Goal: Task Accomplishment & Management: Complete application form

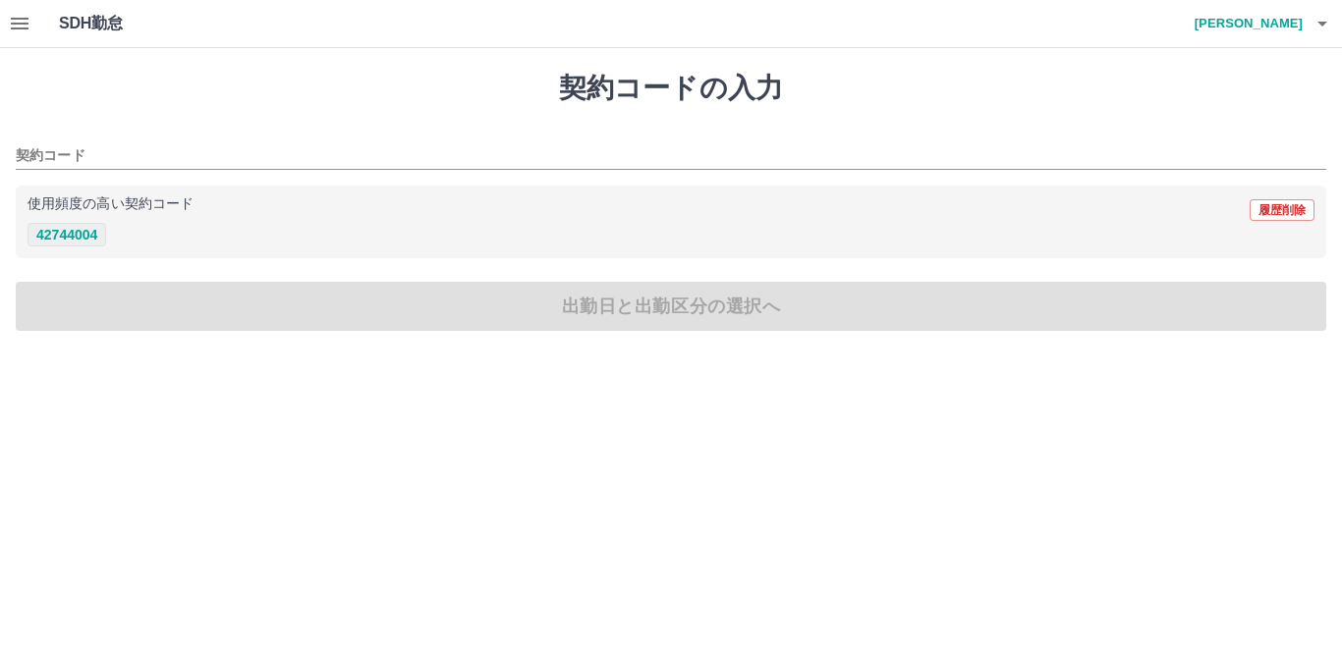
click at [66, 237] on button "42744004" at bounding box center [67, 235] width 79 height 24
type input "********"
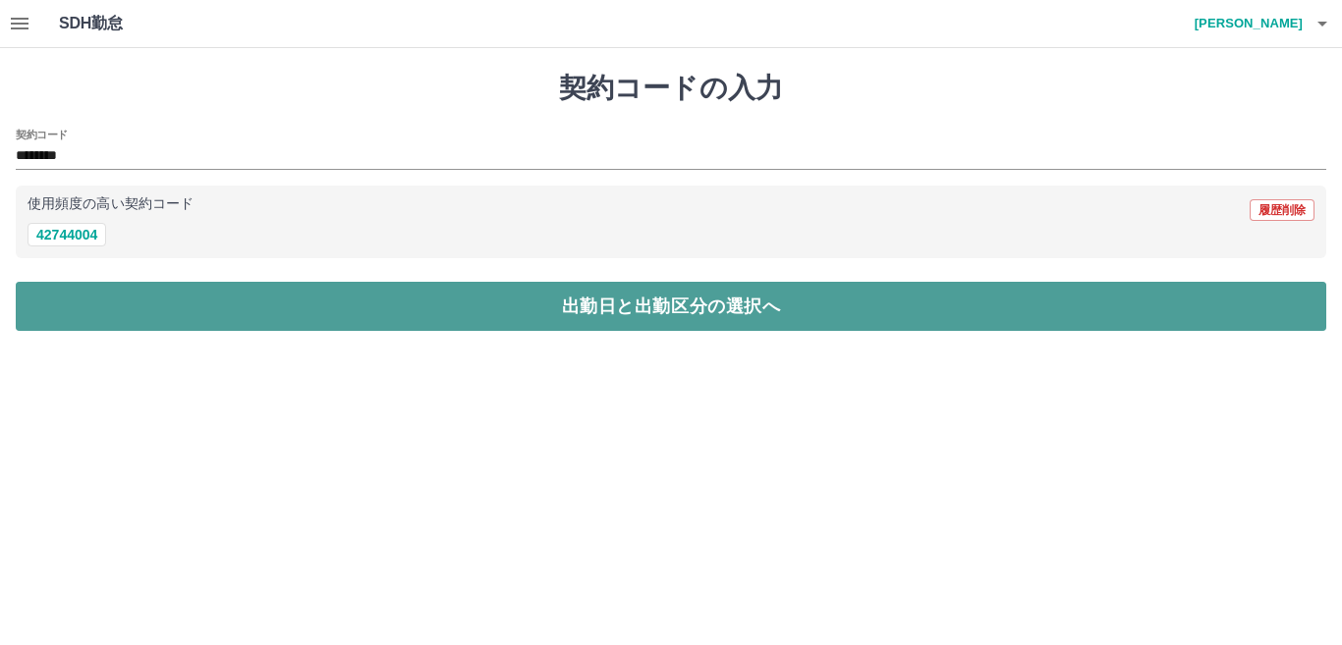
click at [179, 314] on button "出勤日と出勤区分の選択へ" at bounding box center [671, 306] width 1310 height 49
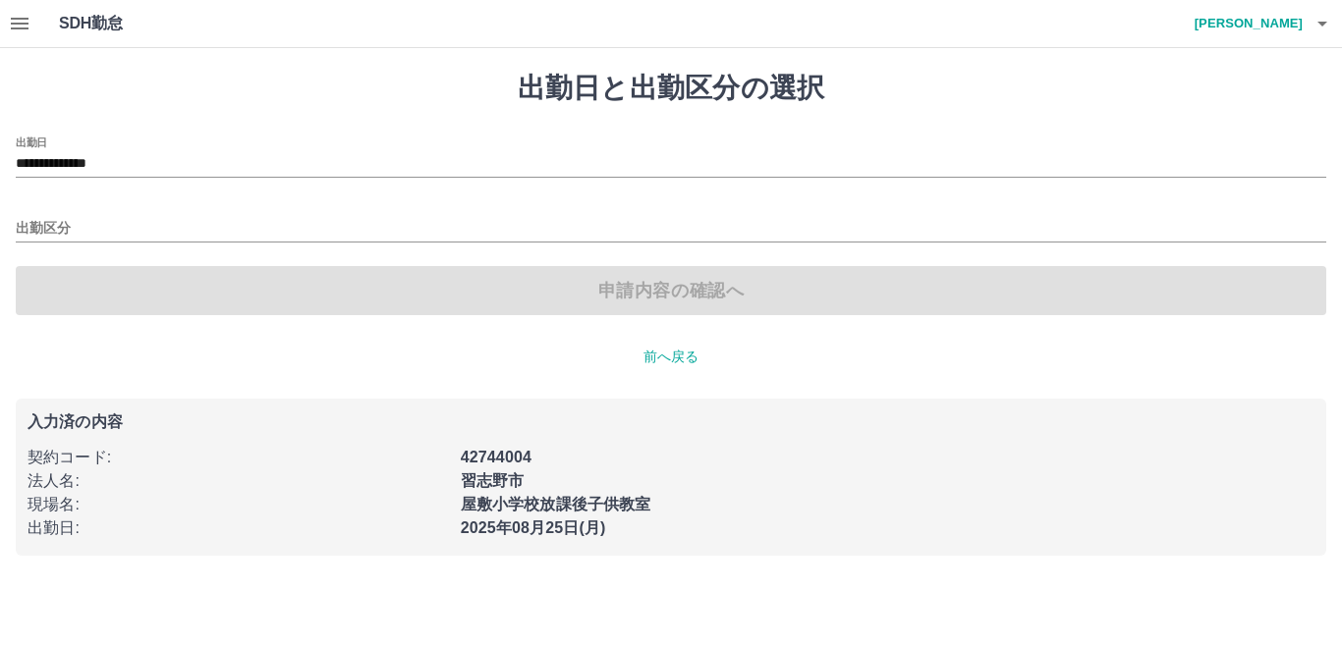
click at [27, 27] on icon "button" at bounding box center [20, 24] width 24 height 24
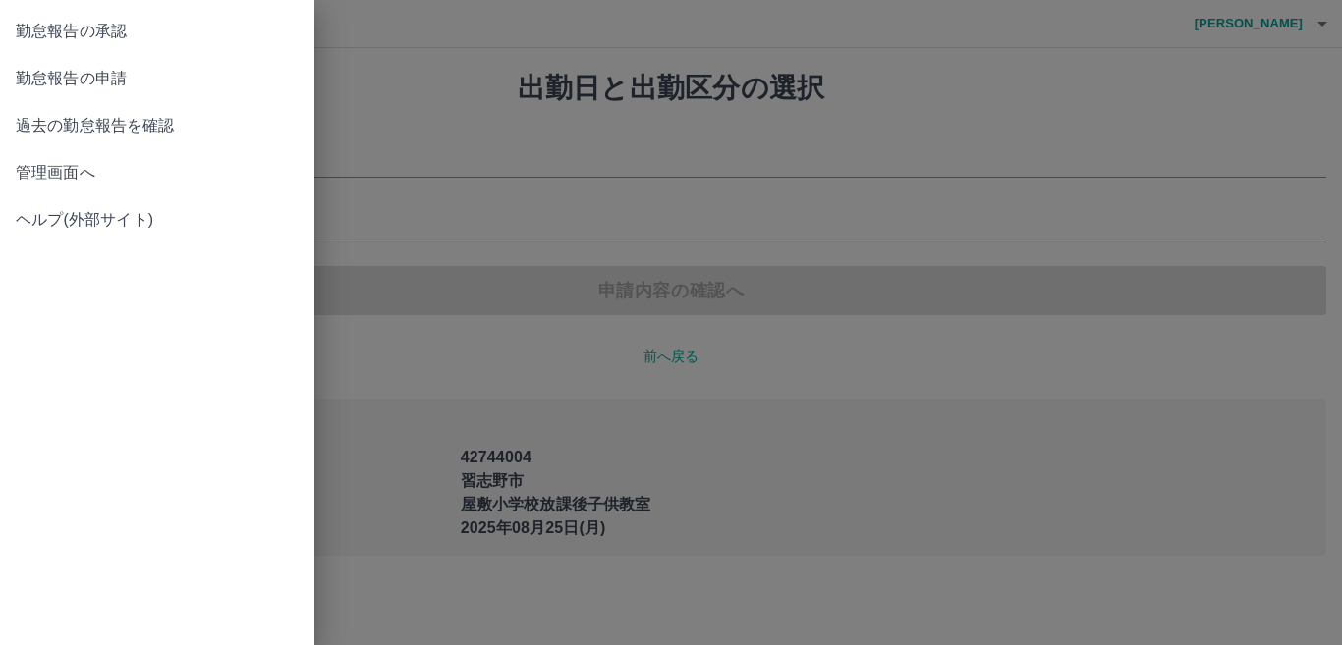
click at [102, 40] on span "勤怠報告の承認" at bounding box center [157, 32] width 283 height 24
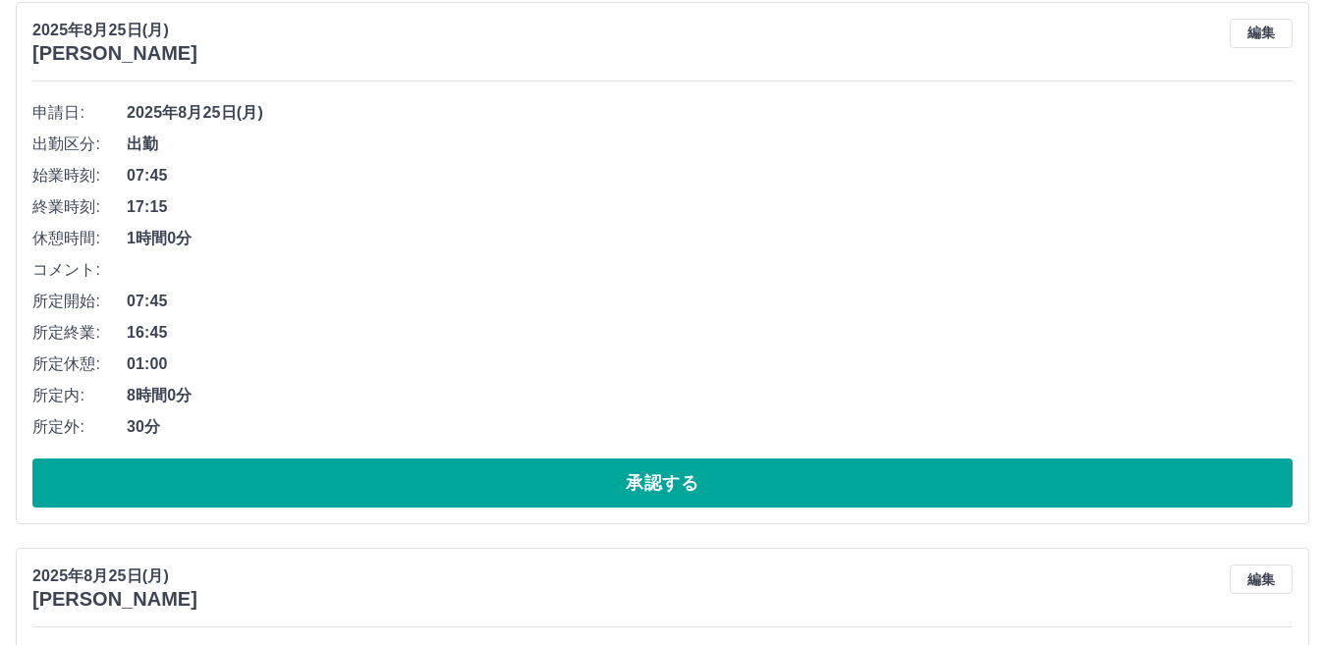
scroll to position [393, 0]
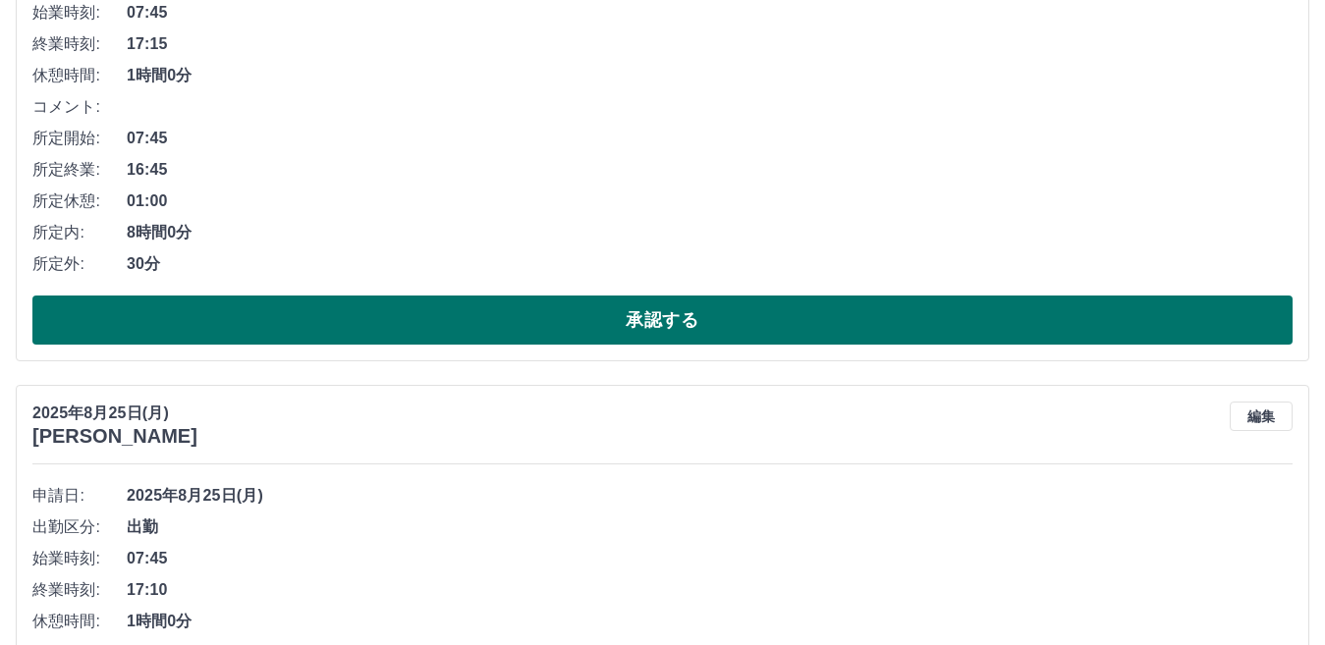
click at [555, 312] on button "承認する" at bounding box center [662, 320] width 1260 height 49
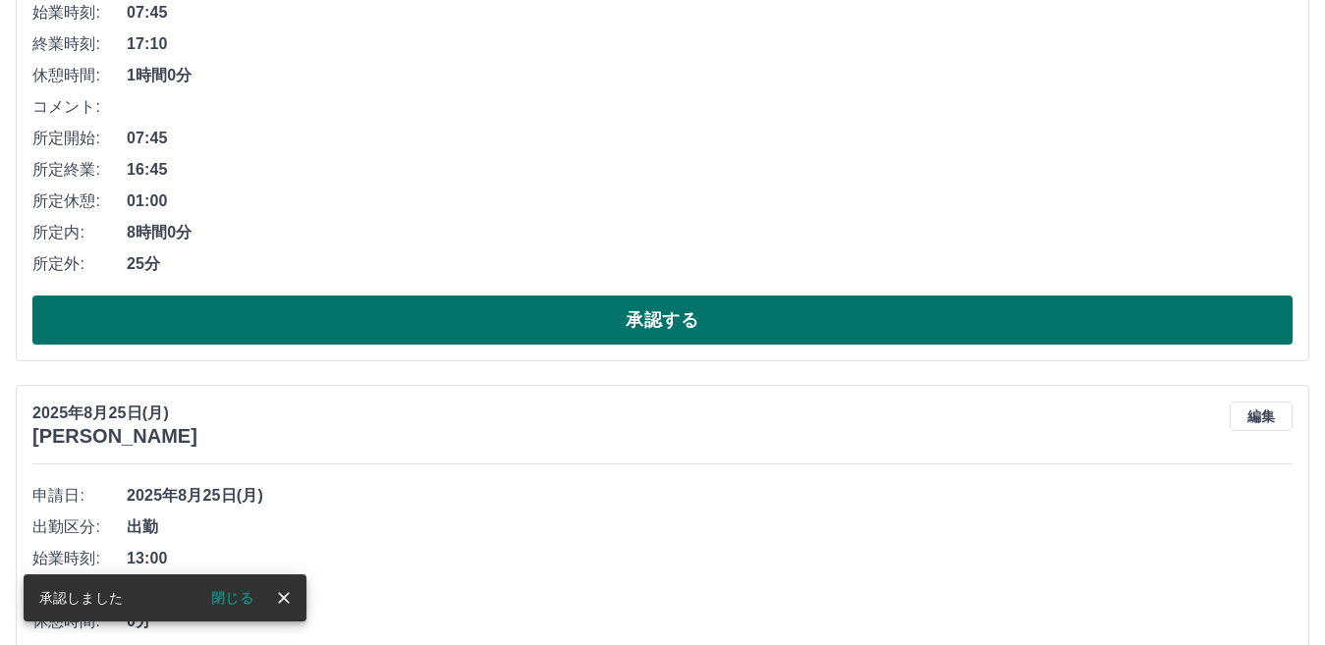
click at [522, 314] on button "承認する" at bounding box center [662, 320] width 1260 height 49
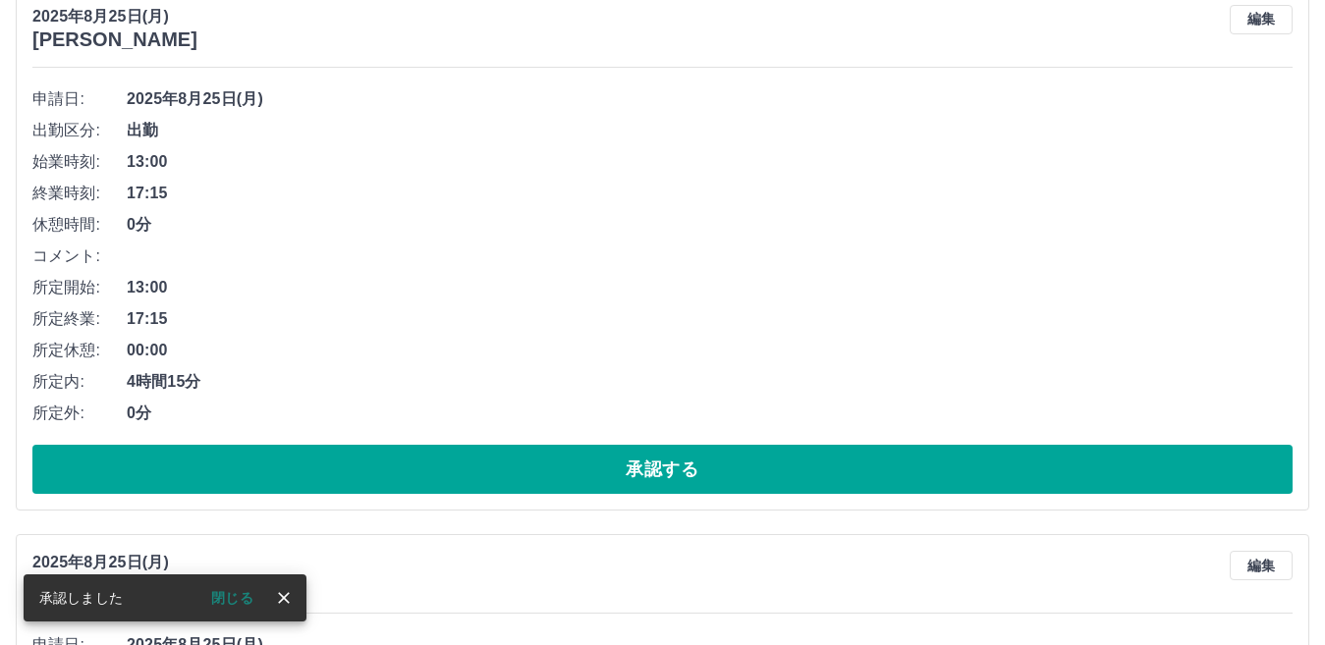
scroll to position [295, 0]
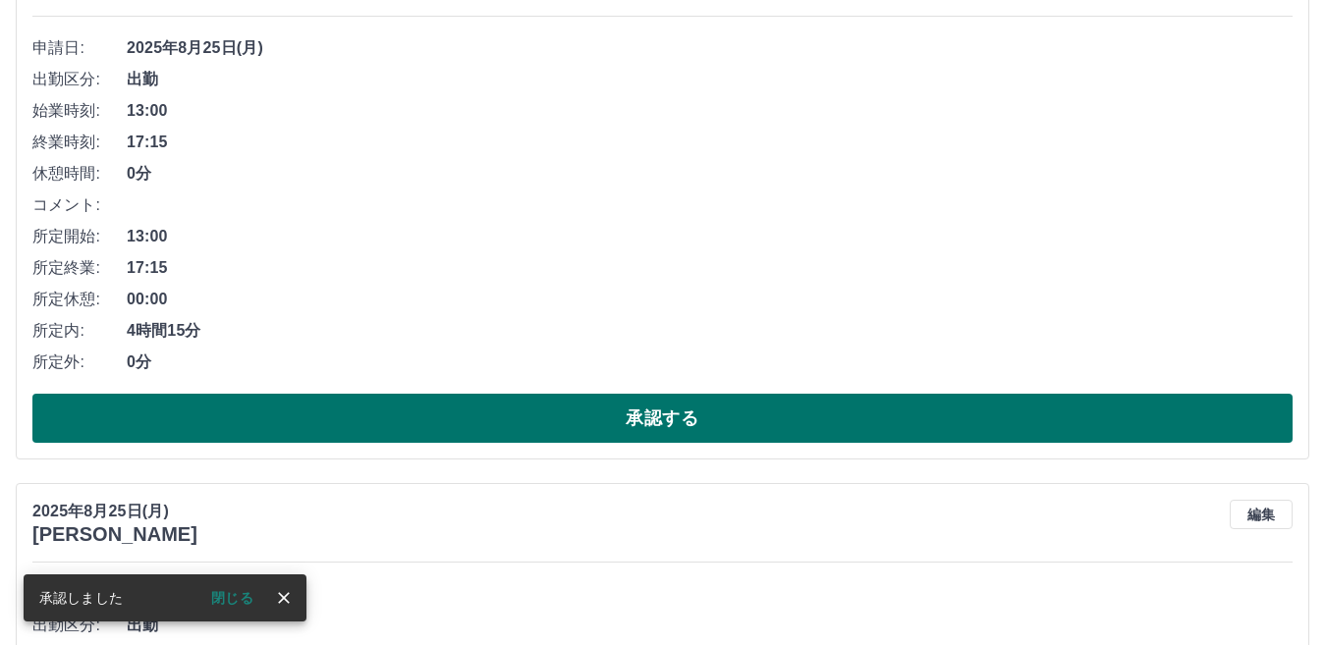
click at [425, 408] on button "承認する" at bounding box center [662, 418] width 1260 height 49
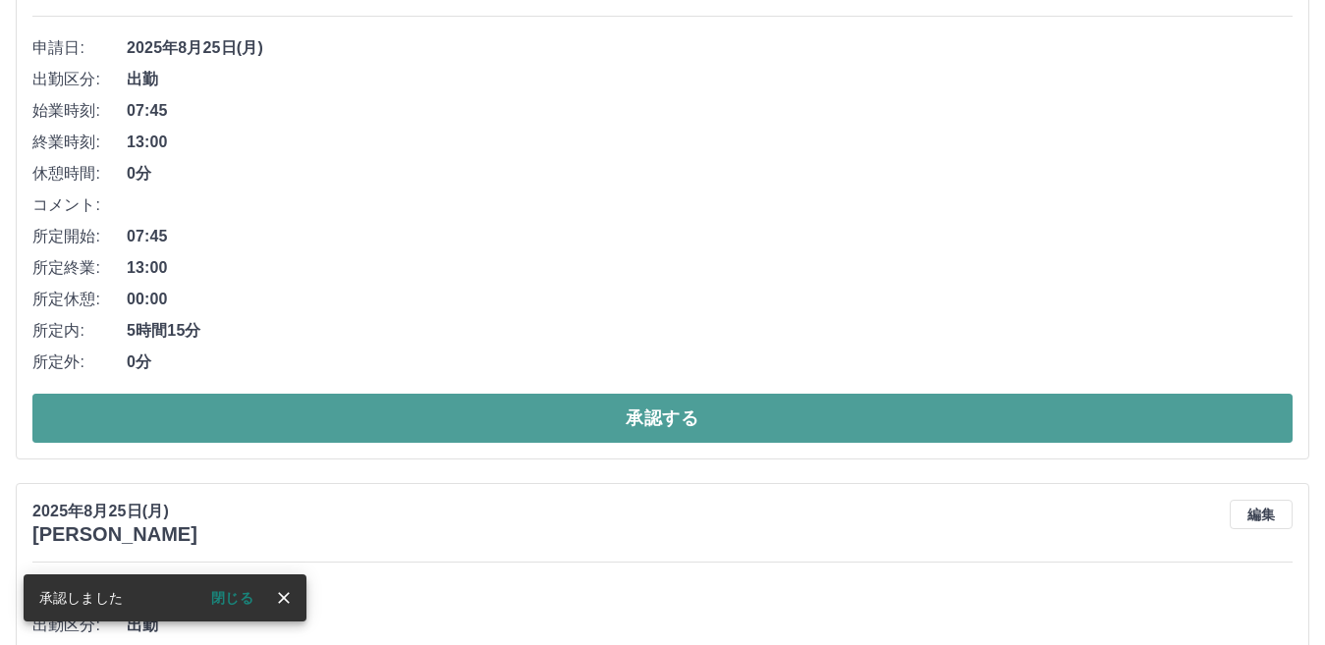
click at [437, 409] on button "承認する" at bounding box center [662, 418] width 1260 height 49
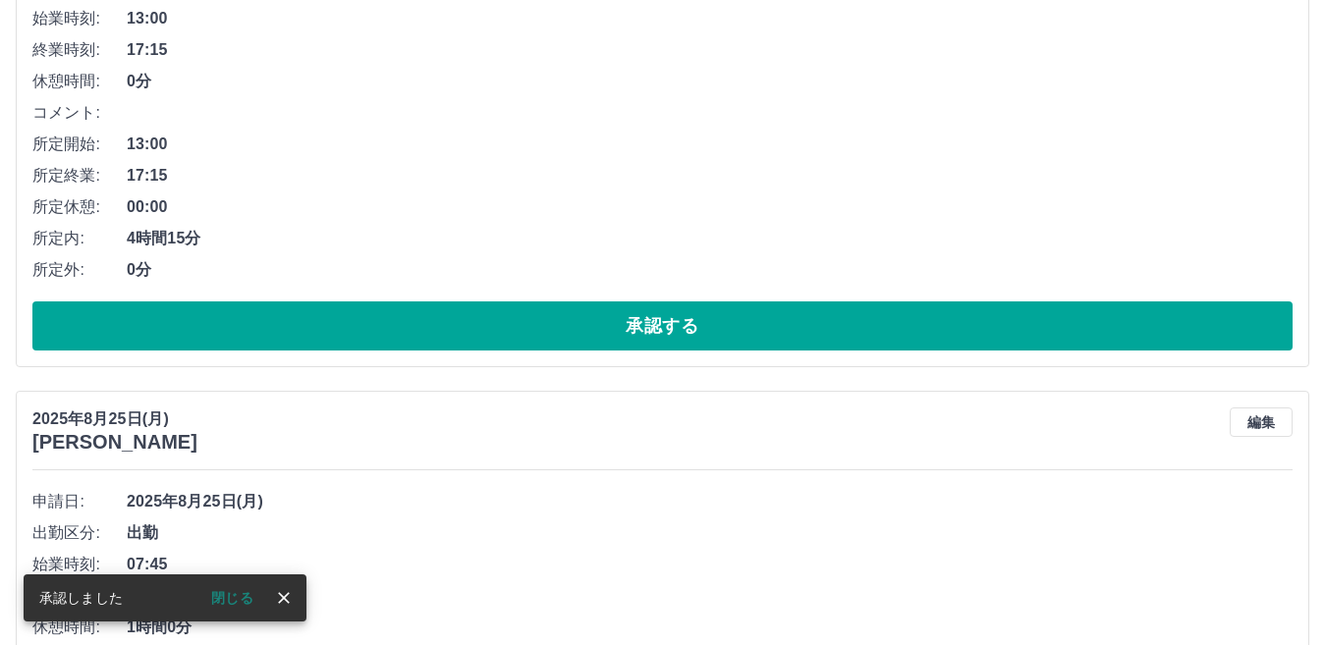
scroll to position [393, 0]
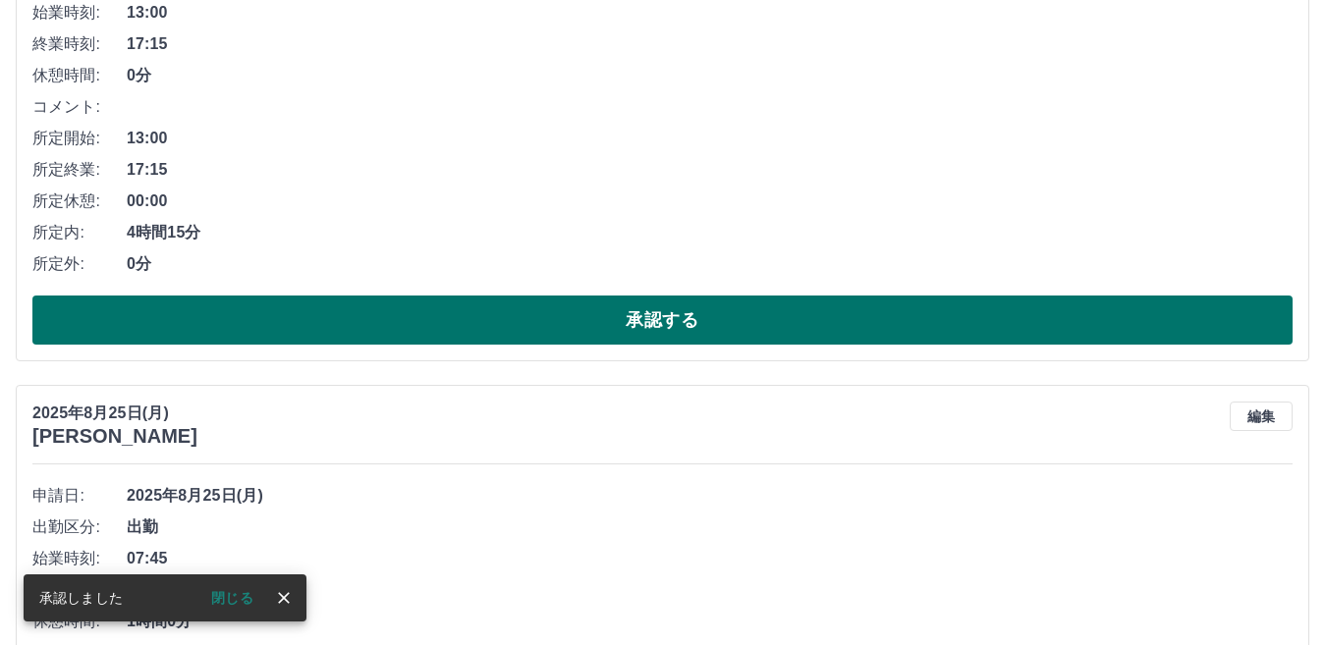
click at [453, 329] on button "承認する" at bounding box center [662, 320] width 1260 height 49
click at [446, 316] on button "承認する" at bounding box center [662, 320] width 1260 height 49
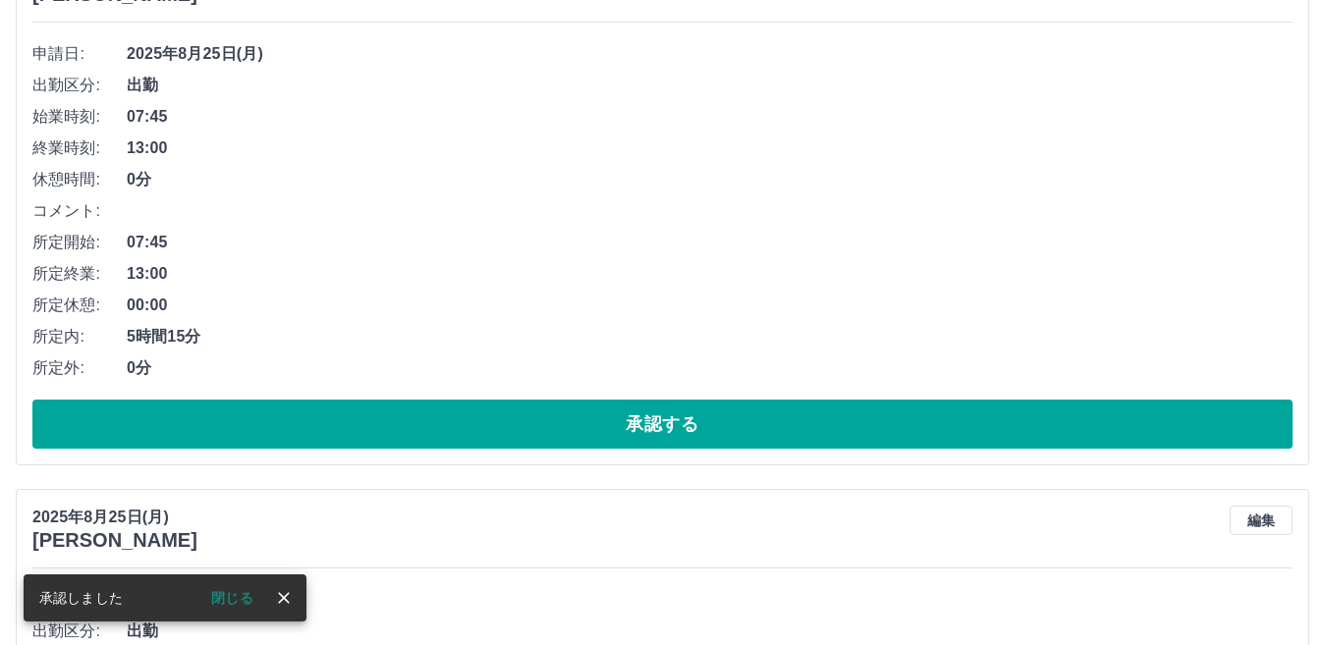
scroll to position [295, 0]
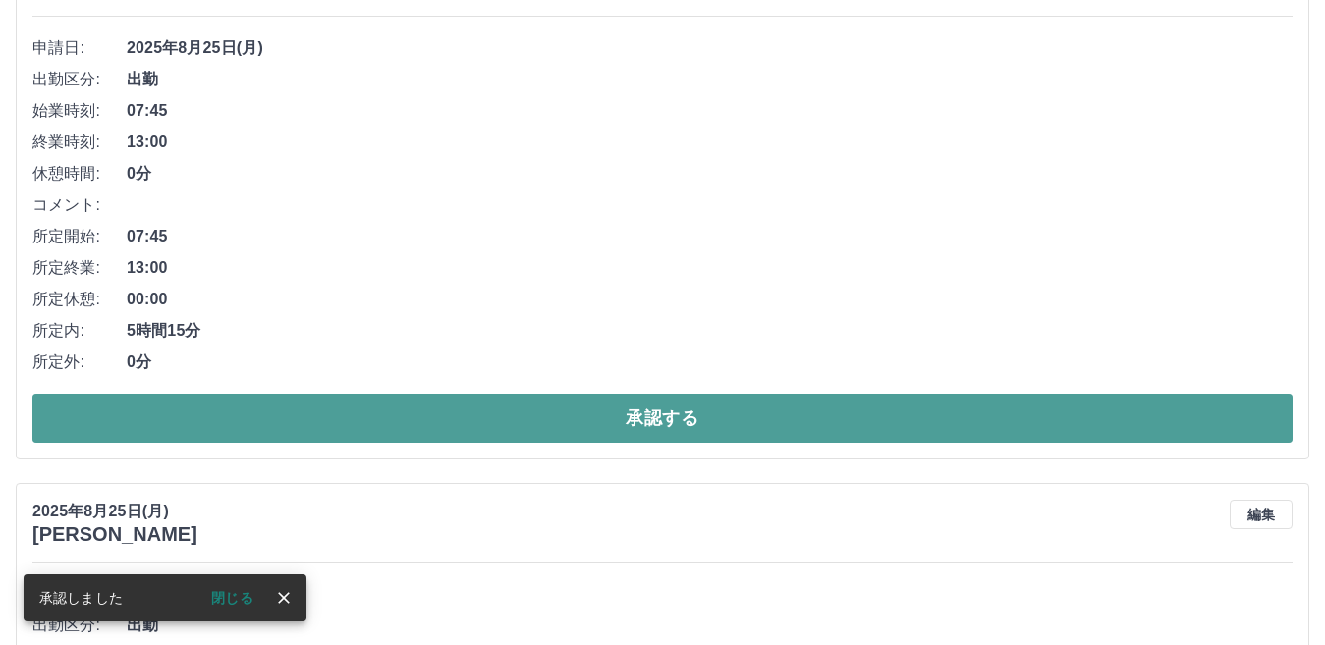
click at [386, 428] on button "承認する" at bounding box center [662, 418] width 1260 height 49
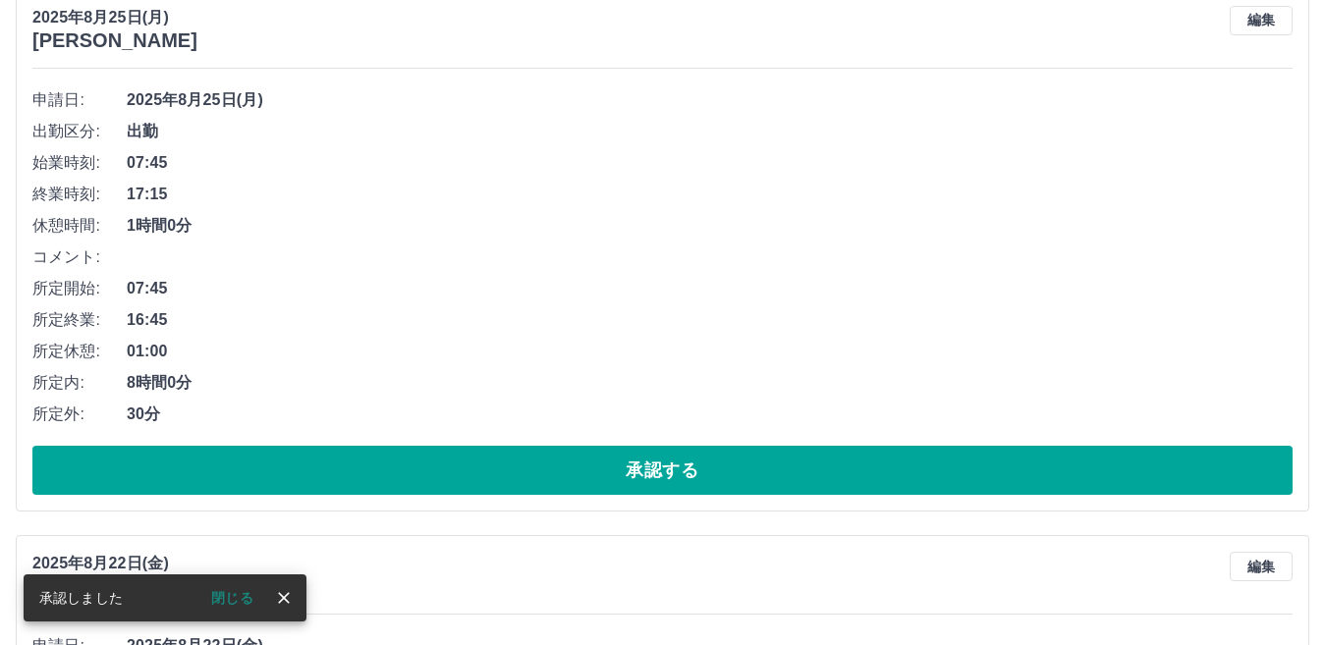
scroll to position [393, 0]
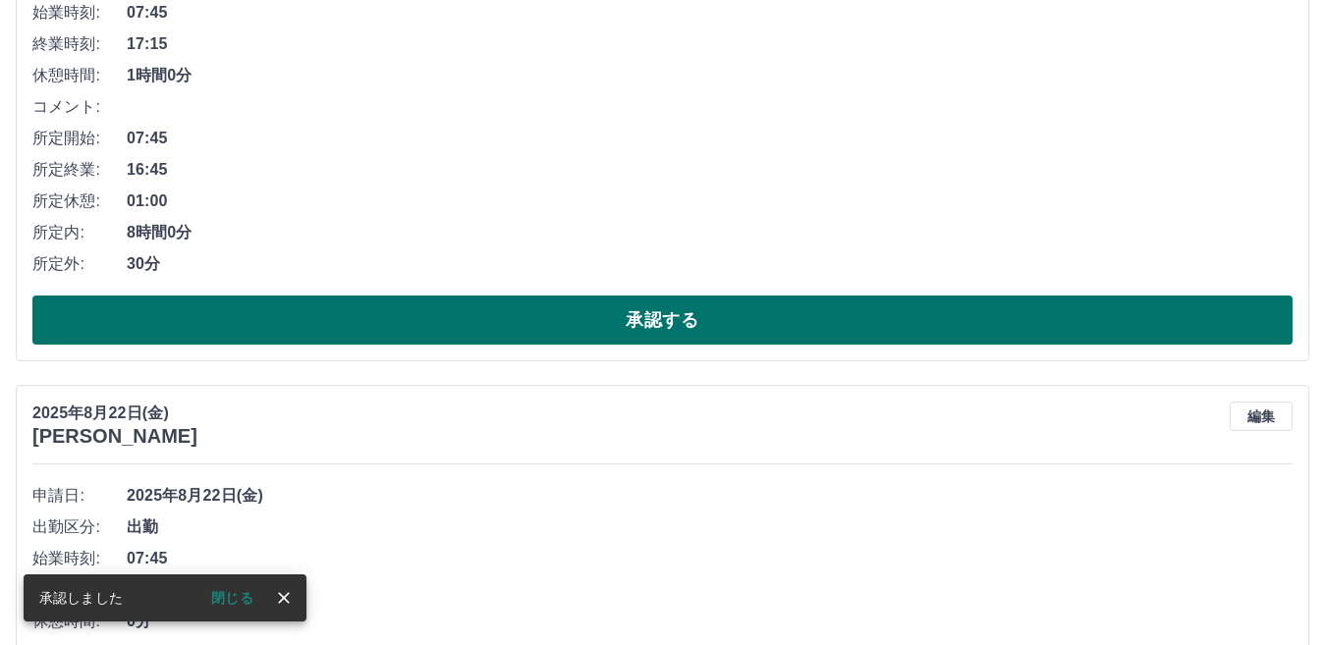
click at [402, 328] on button "承認する" at bounding box center [662, 320] width 1260 height 49
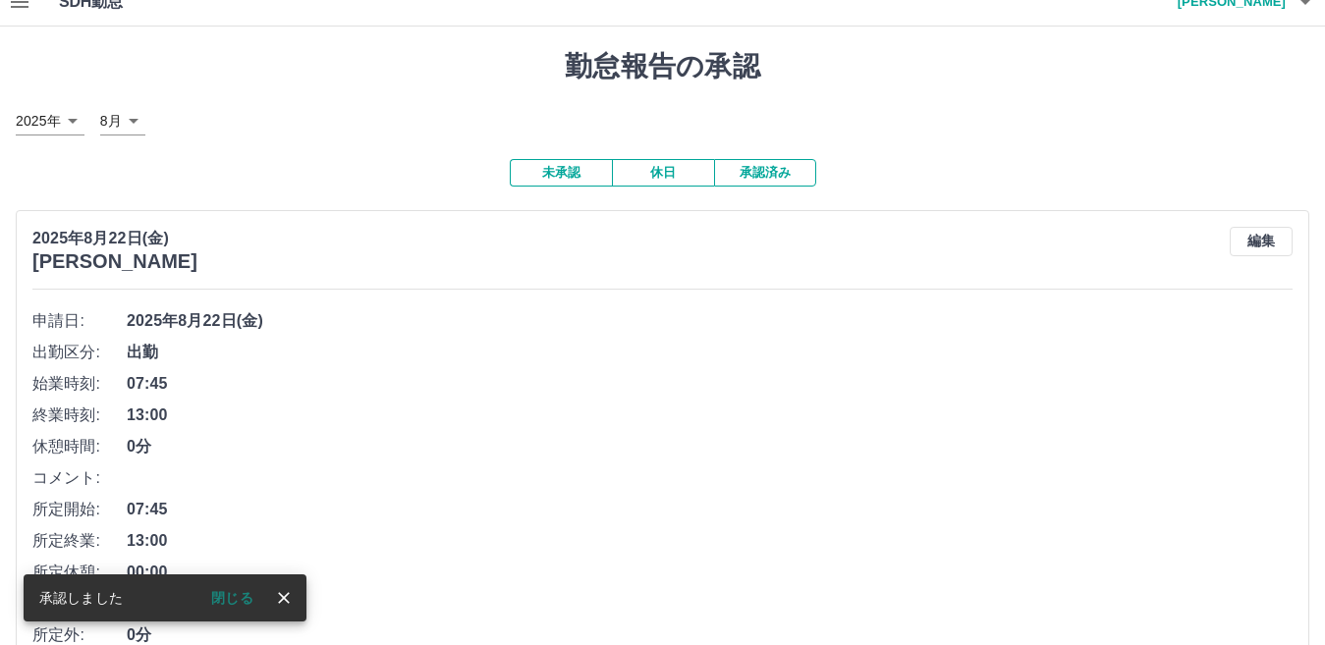
scroll to position [135, 0]
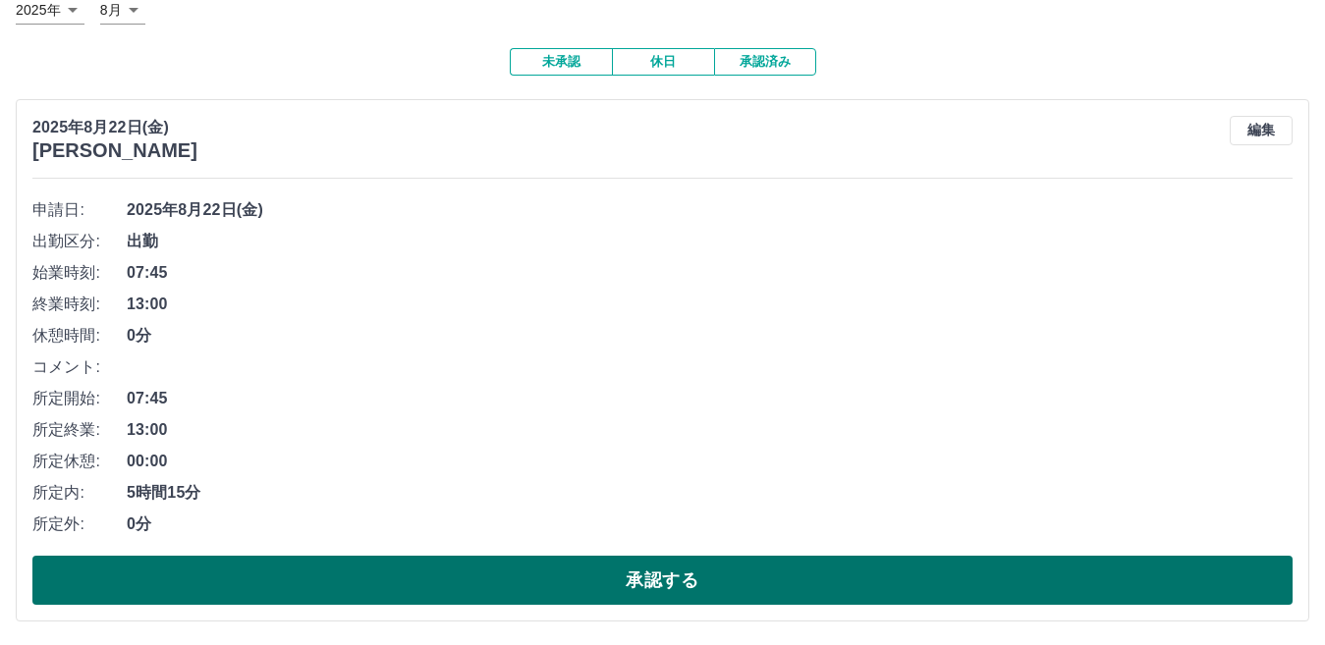
click at [570, 572] on button "承認する" at bounding box center [662, 580] width 1260 height 49
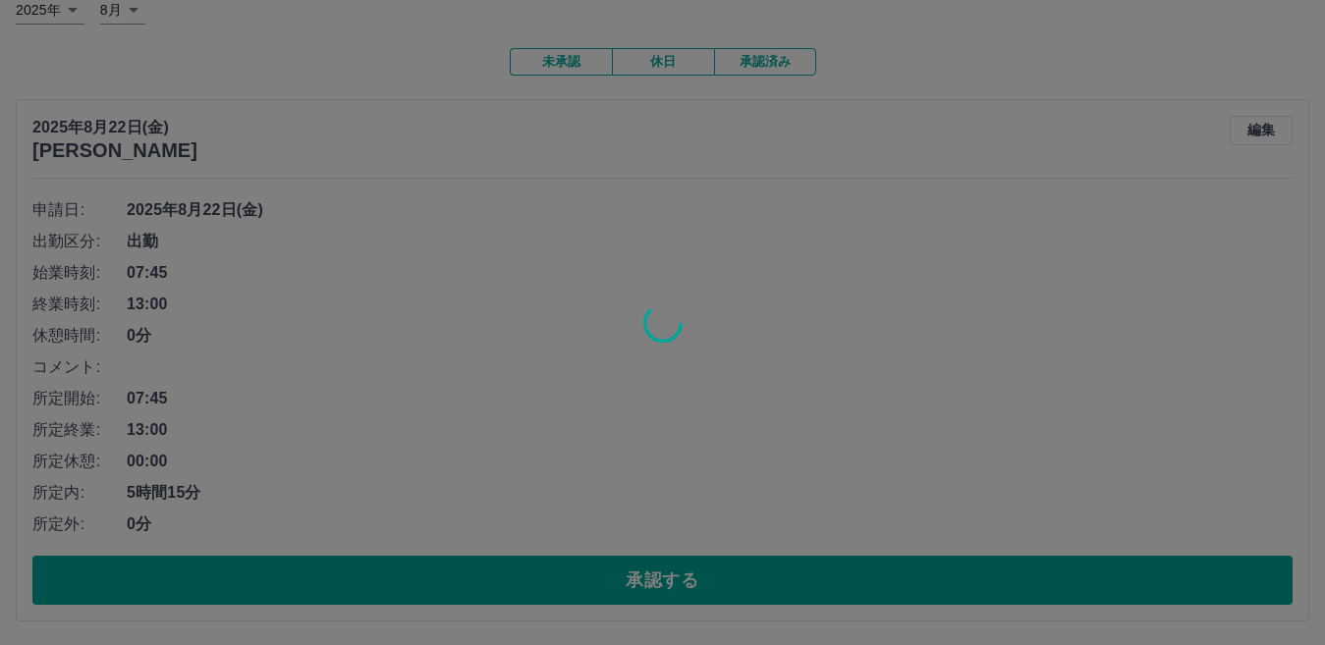
scroll to position [0, 0]
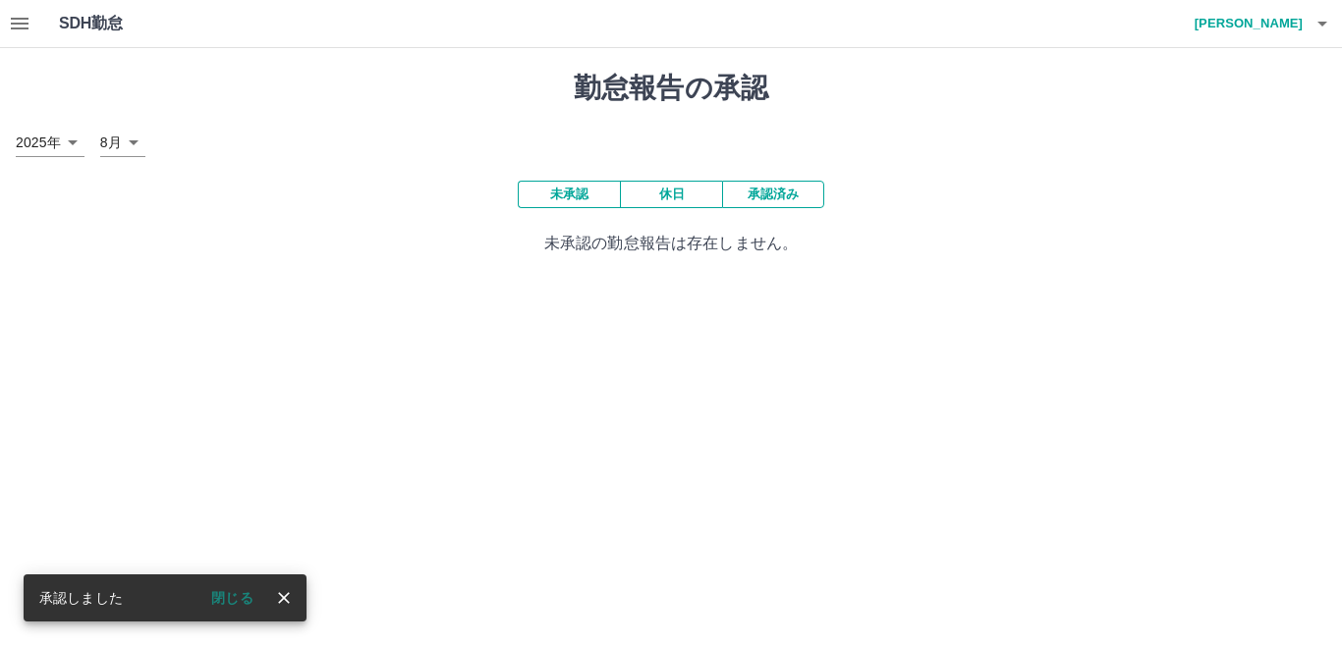
click at [22, 25] on icon "button" at bounding box center [20, 24] width 18 height 12
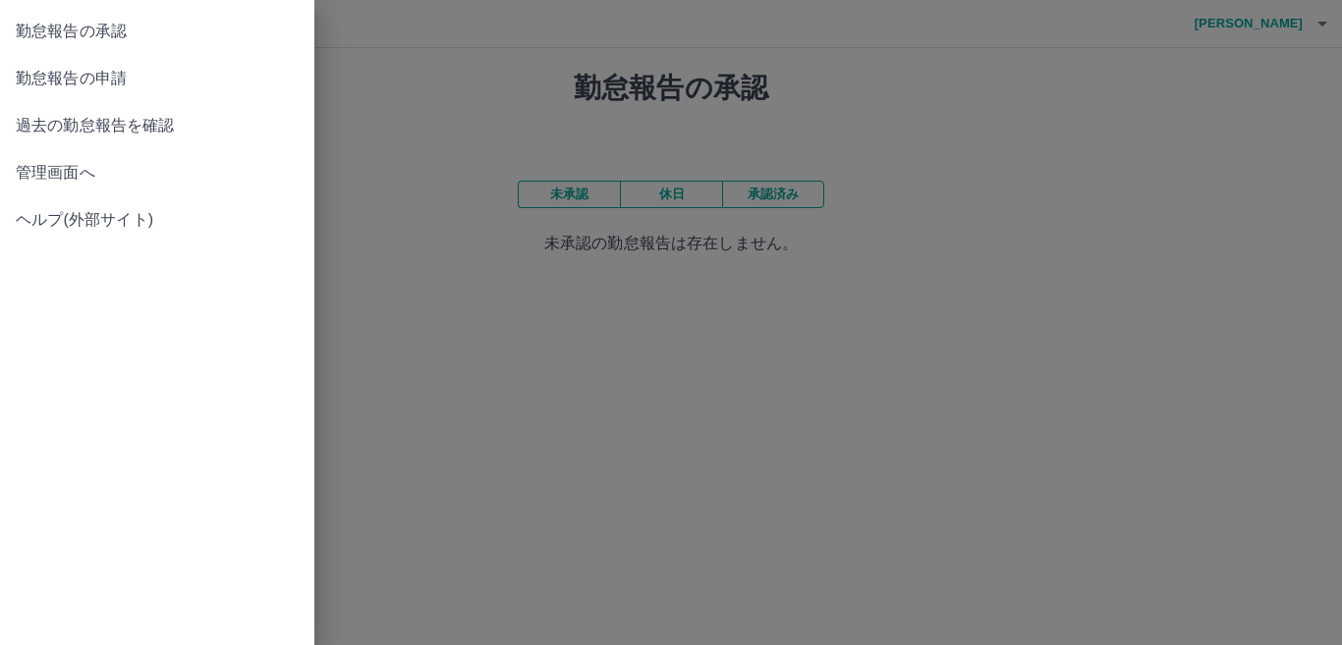
click at [83, 171] on span "管理画面へ" at bounding box center [157, 173] width 283 height 24
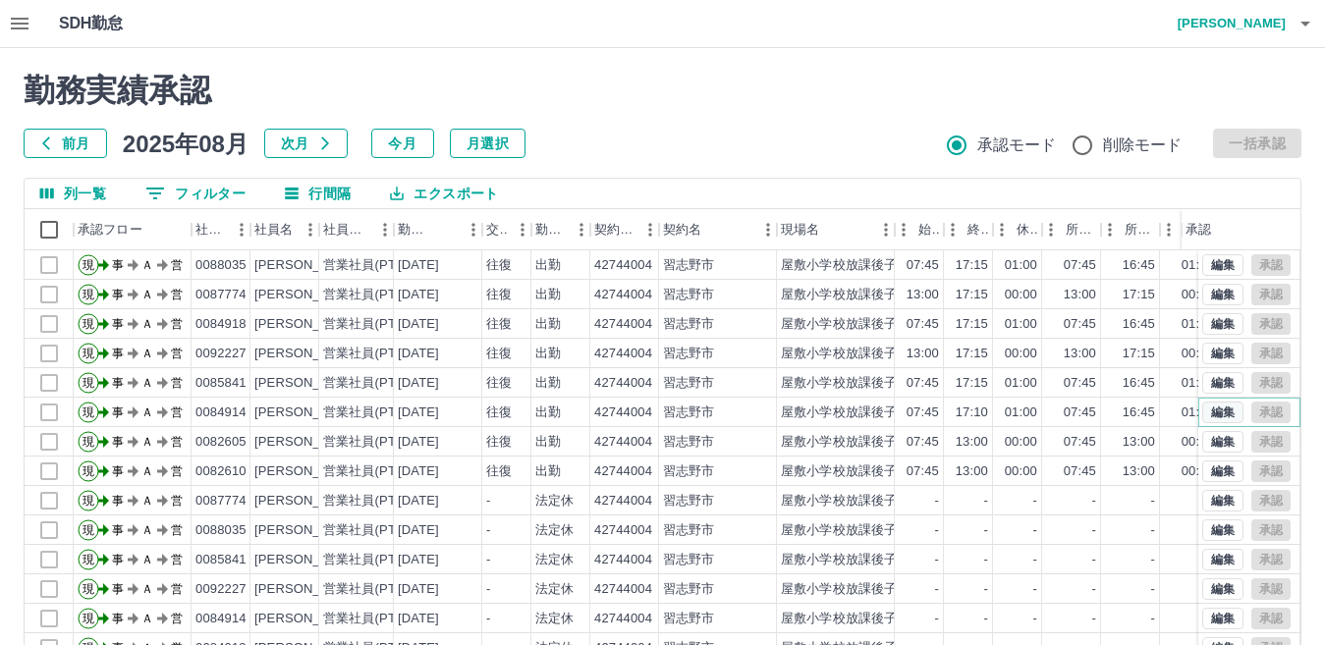
click at [1218, 416] on button "編集" at bounding box center [1222, 413] width 41 height 22
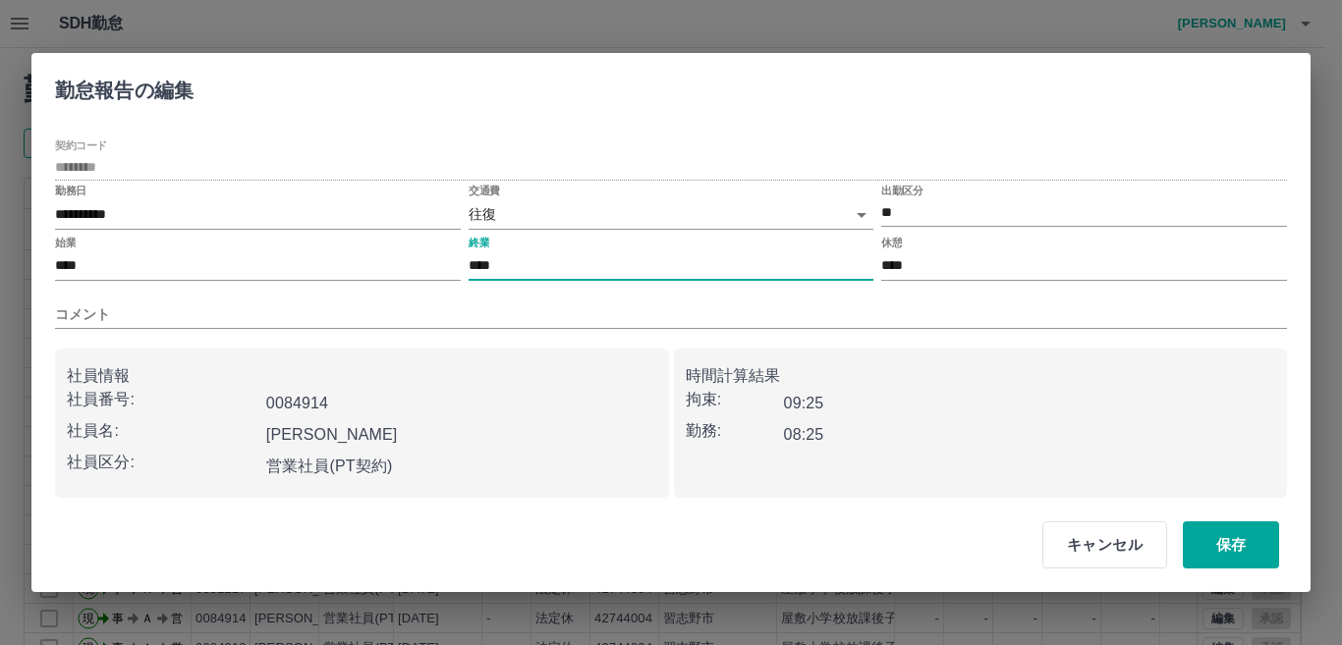
click at [572, 268] on input "****" at bounding box center [672, 266] width 406 height 28
type input "****"
click at [1231, 554] on button "保存" at bounding box center [1231, 545] width 96 height 47
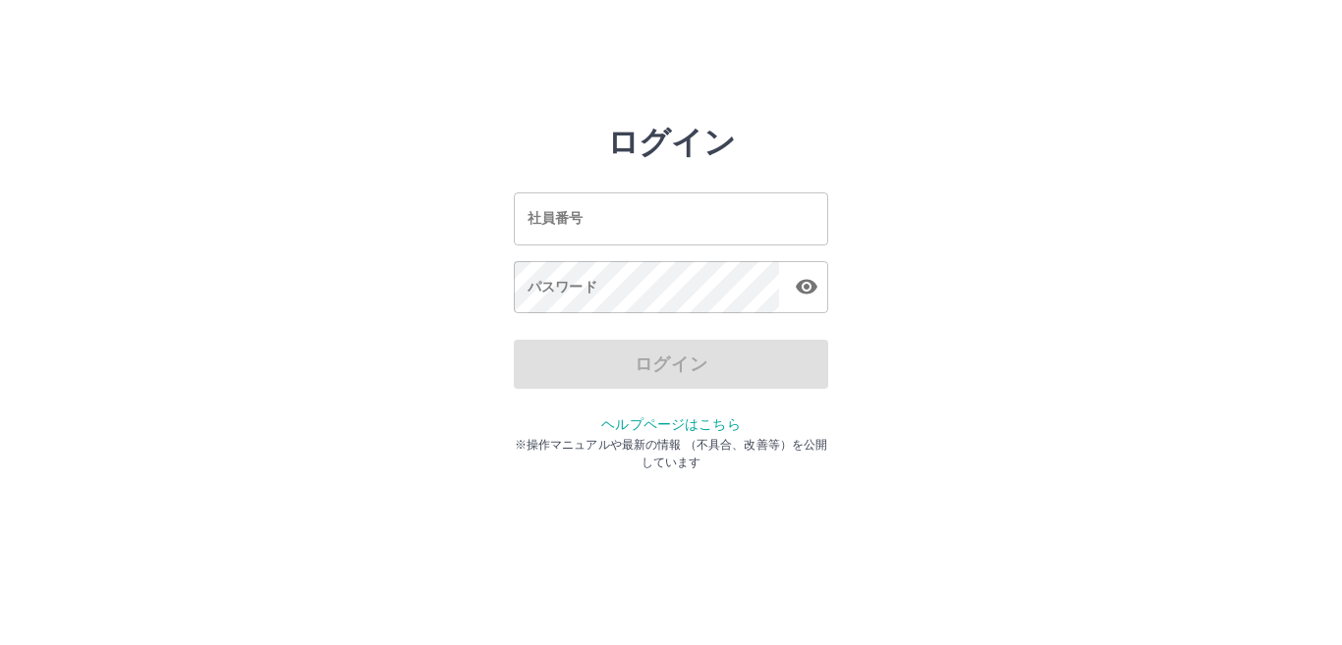
click at [565, 221] on input "社員番号" at bounding box center [671, 219] width 314 height 52
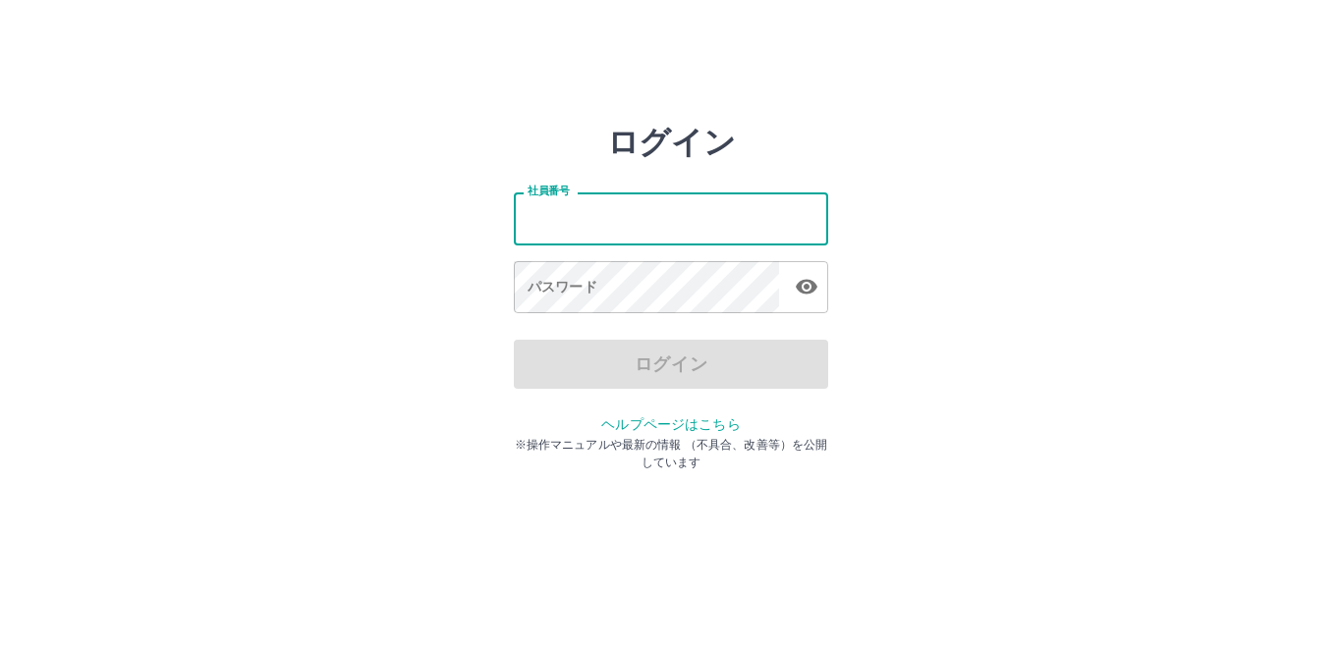
type input "*******"
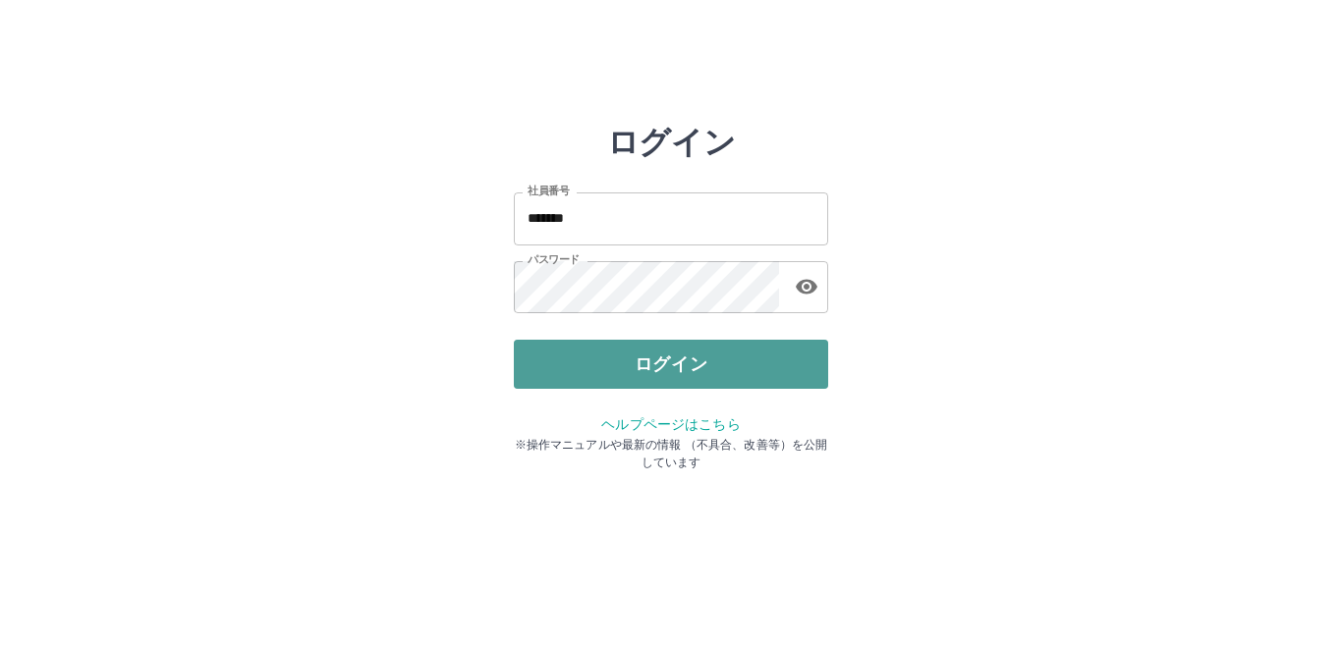
click at [616, 357] on button "ログイン" at bounding box center [671, 364] width 314 height 49
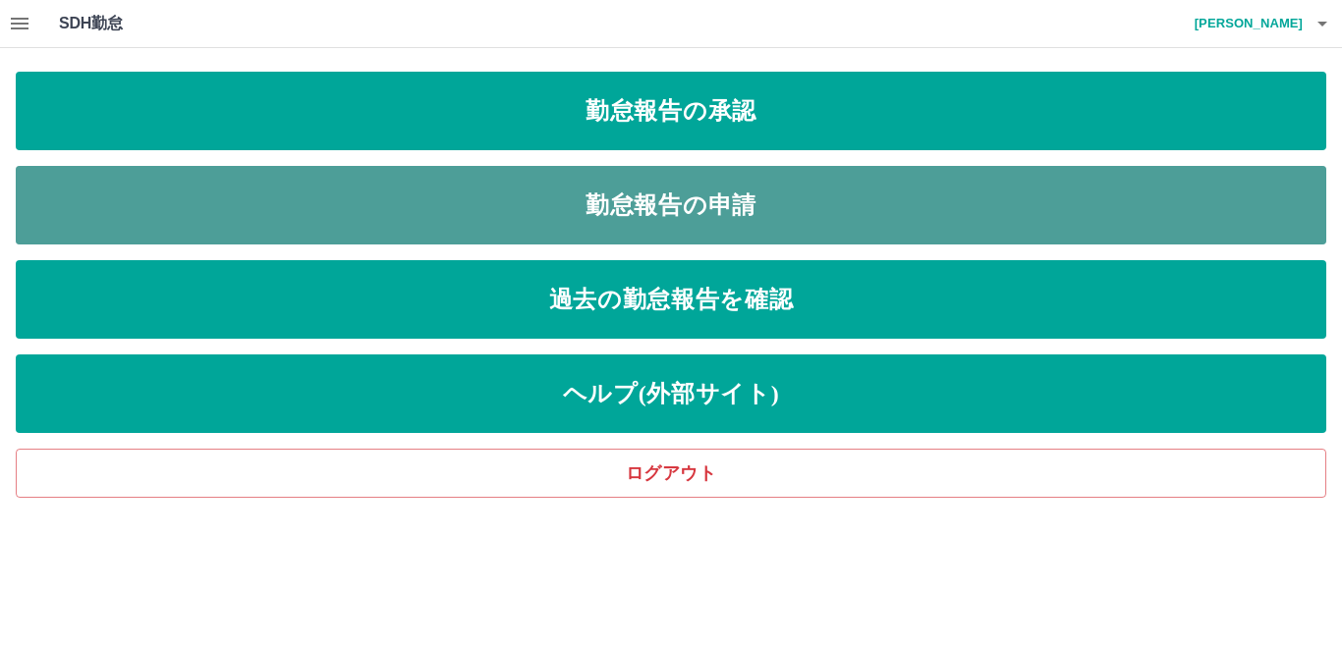
click at [681, 197] on link "勤怠報告の申請" at bounding box center [671, 205] width 1310 height 79
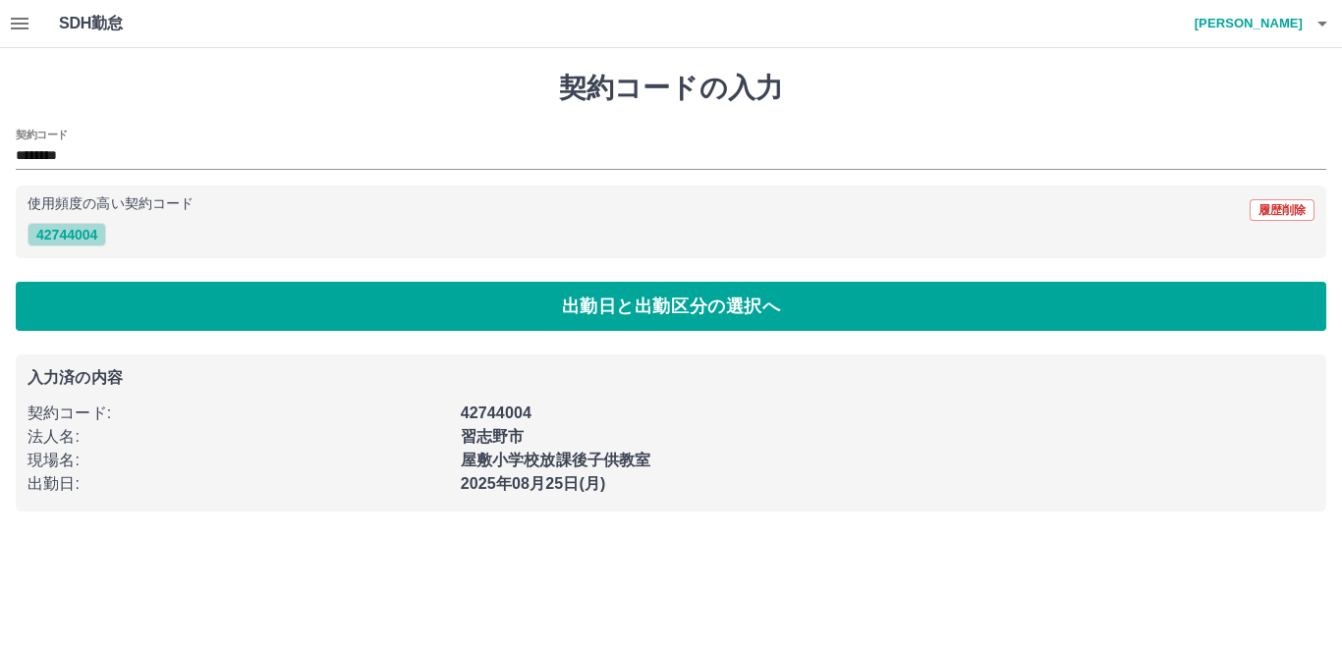
click at [82, 228] on button "42744004" at bounding box center [67, 235] width 79 height 24
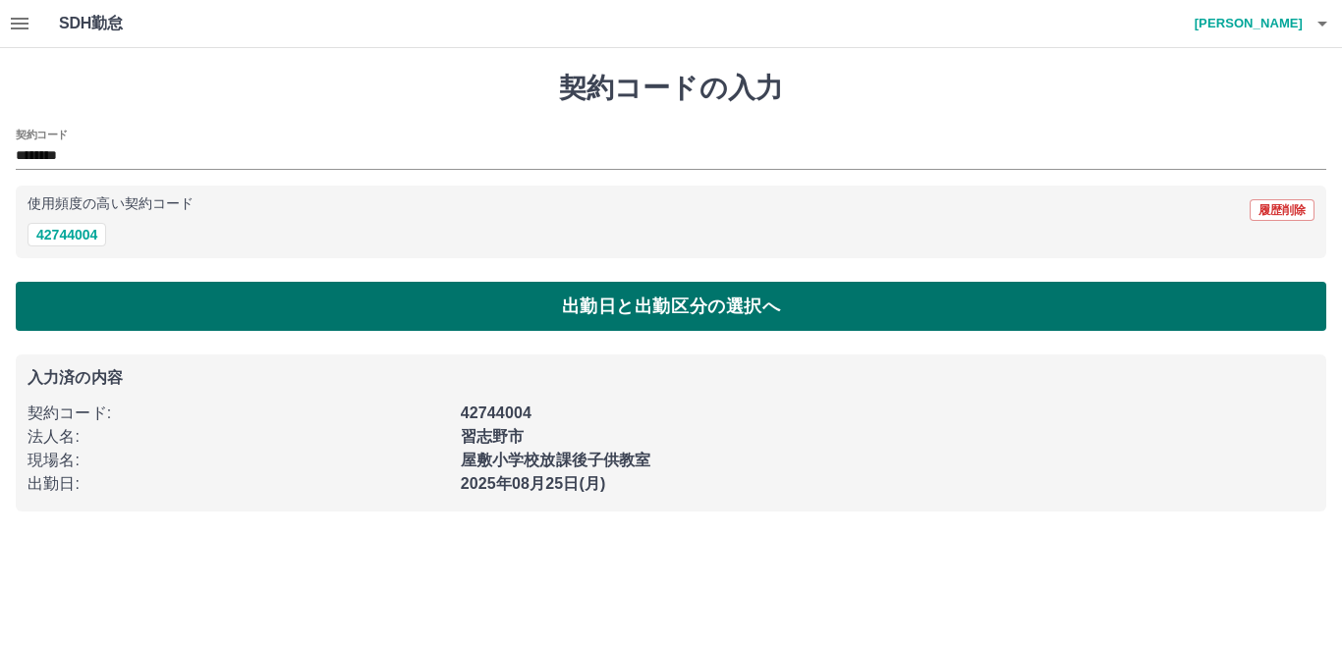
click at [388, 298] on button "出勤日と出勤区分の選択へ" at bounding box center [671, 306] width 1310 height 49
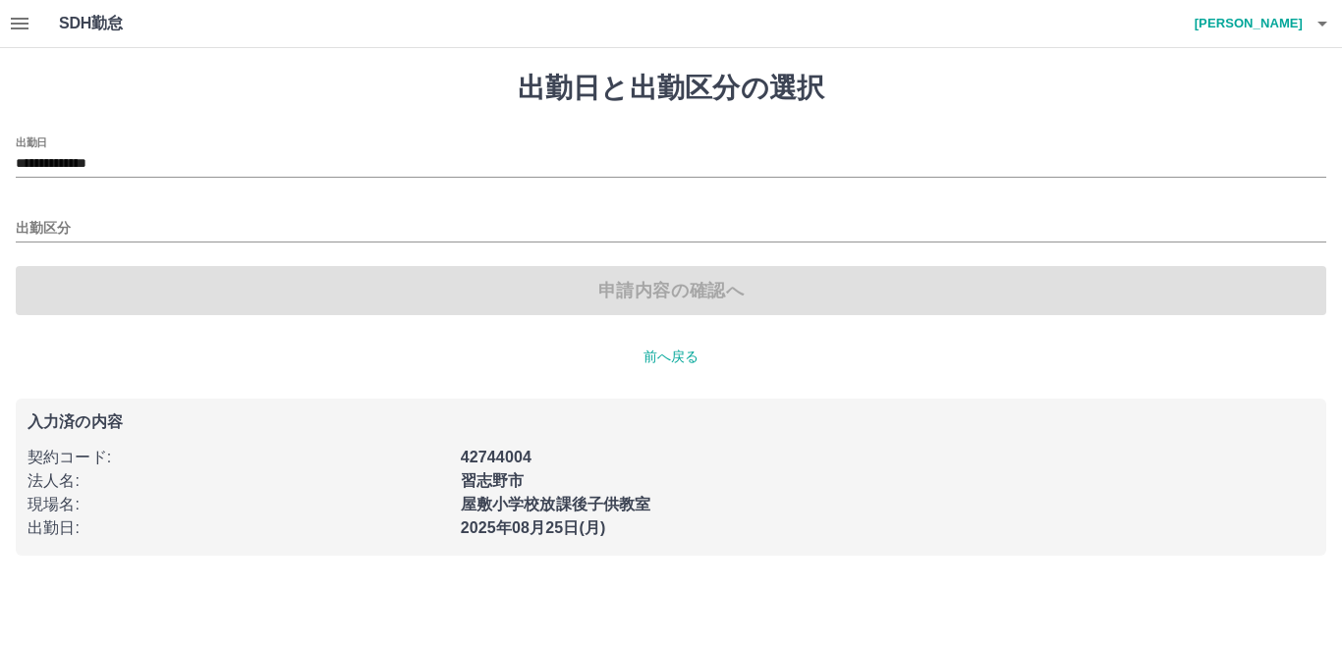
click at [67, 214] on div "出勤区分" at bounding box center [671, 221] width 1310 height 41
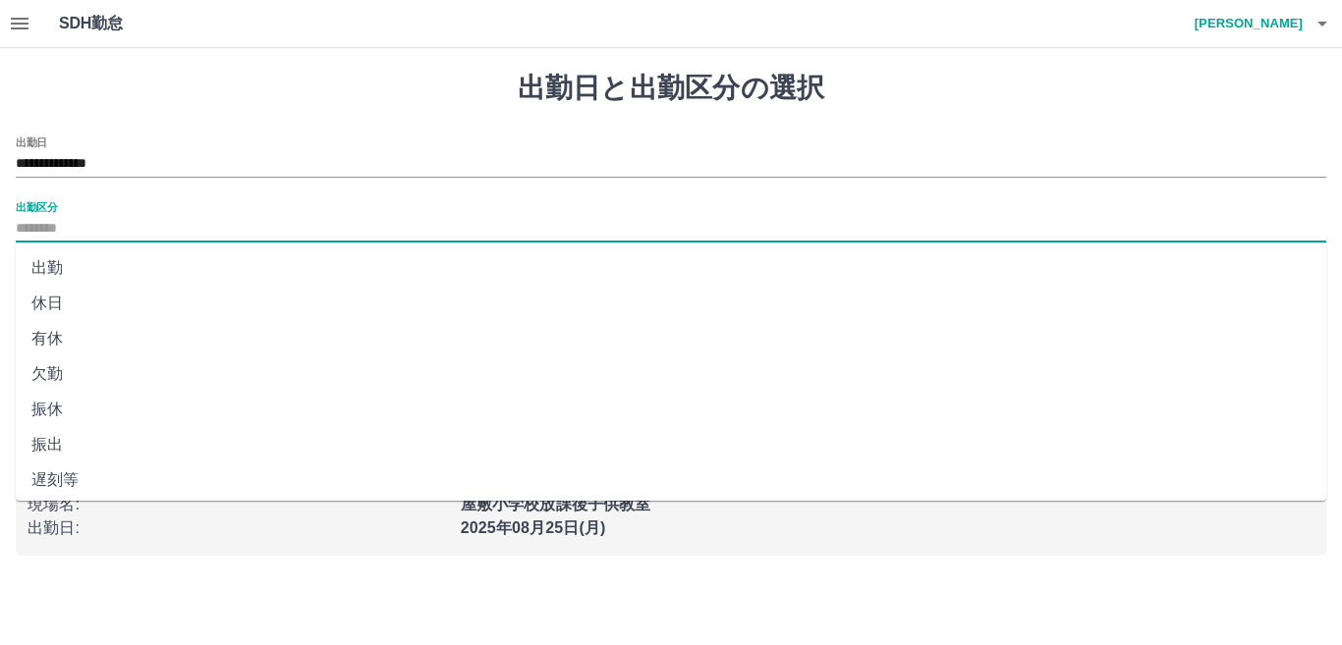
click at [65, 232] on input "出勤区分" at bounding box center [671, 229] width 1310 height 25
click at [65, 260] on li "出勤" at bounding box center [671, 267] width 1310 height 35
type input "**"
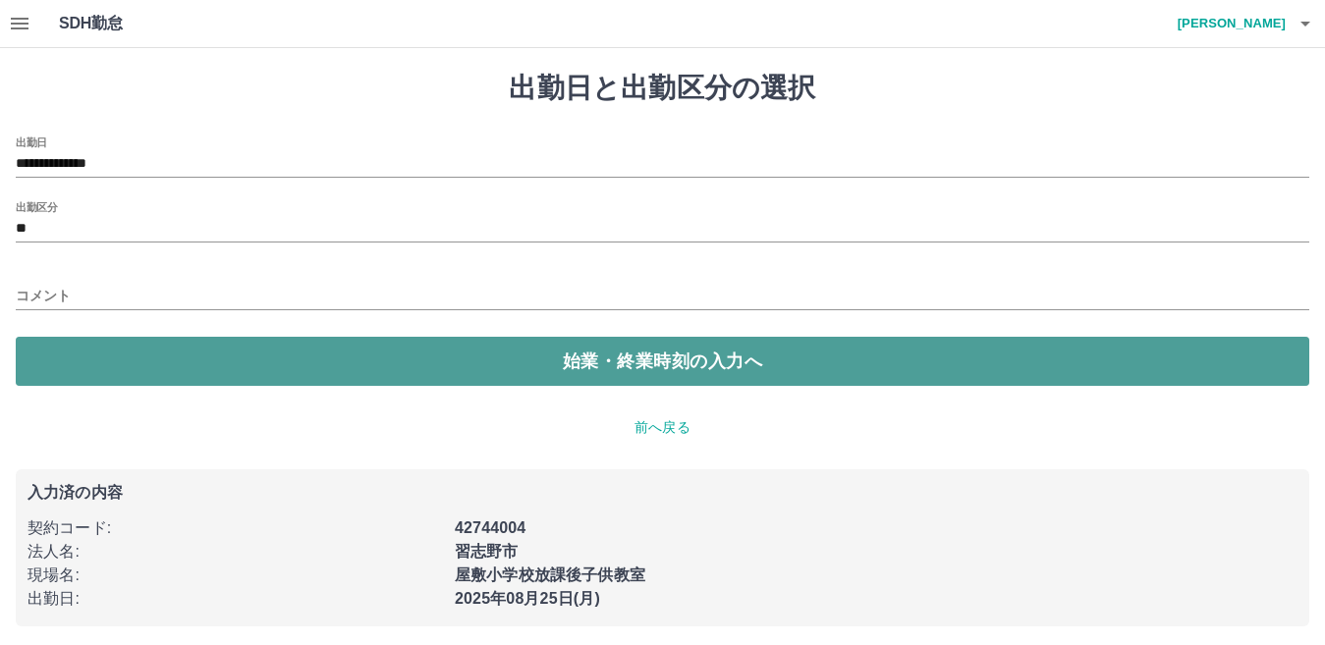
click at [228, 352] on button "始業・終業時刻の入力へ" at bounding box center [663, 361] width 1294 height 49
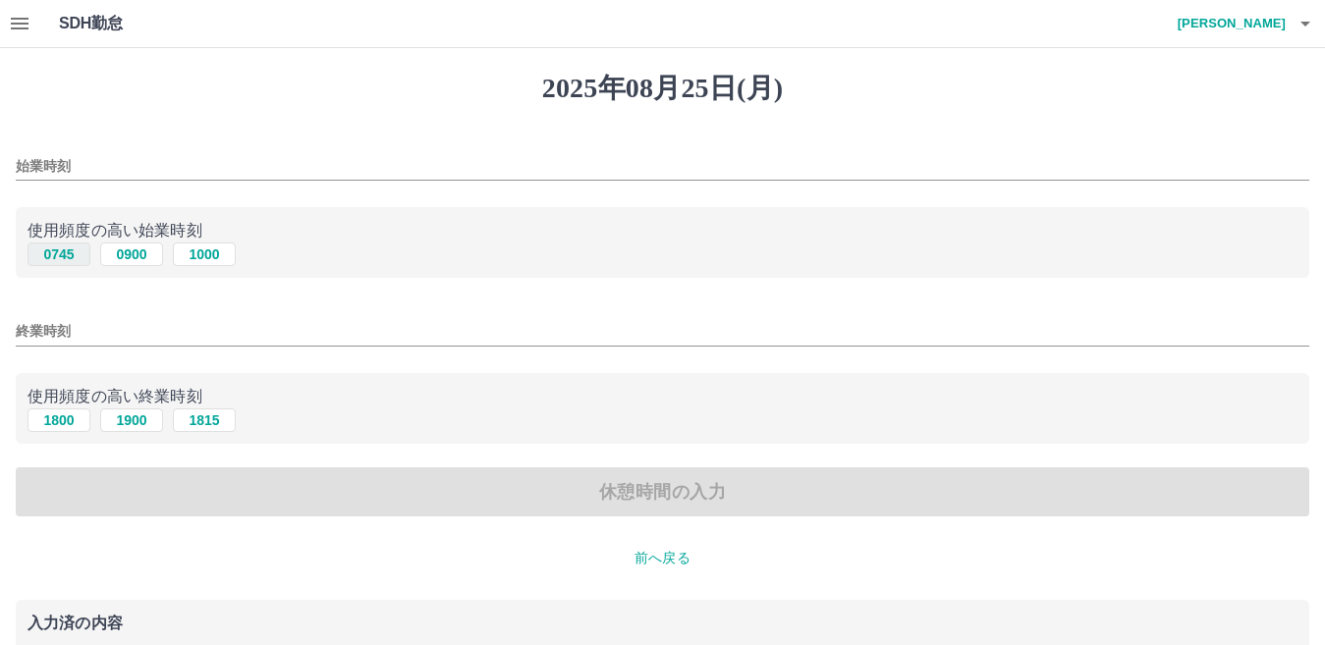
click at [76, 256] on button "0745" at bounding box center [59, 255] width 63 height 24
type input "****"
click at [95, 324] on input "終業時刻" at bounding box center [663, 331] width 1294 height 28
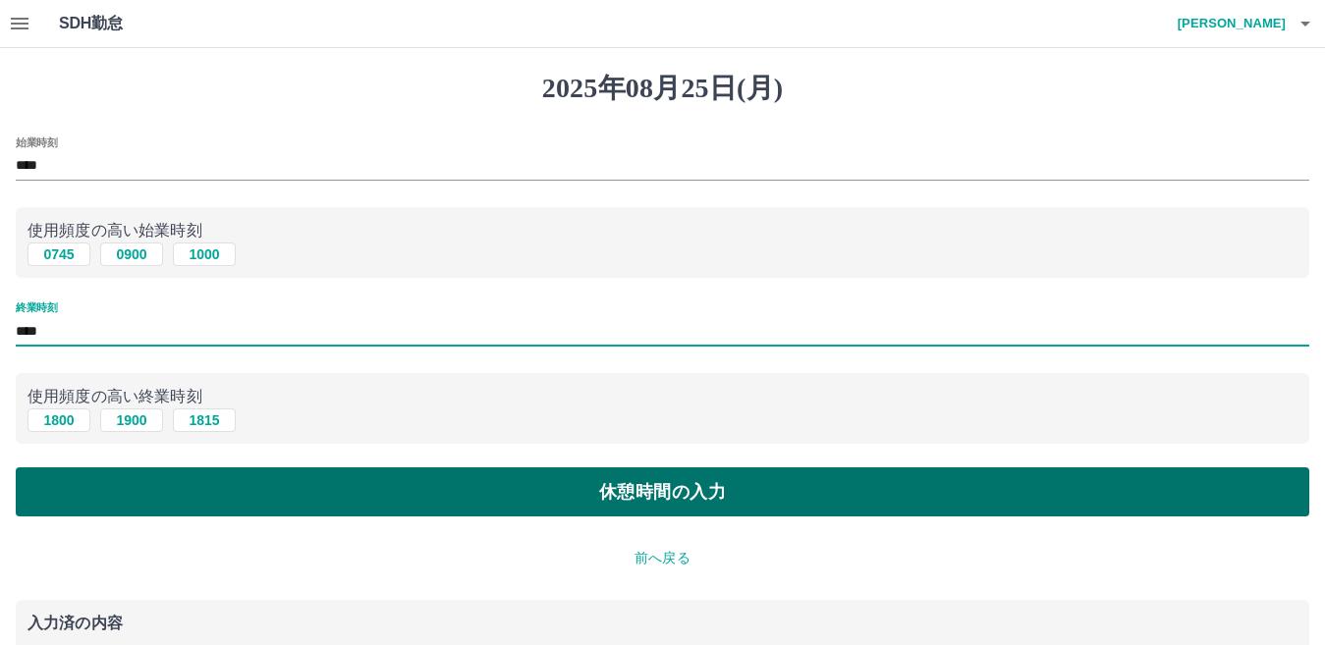
type input "****"
click at [310, 484] on button "休憩時間の入力" at bounding box center [663, 492] width 1294 height 49
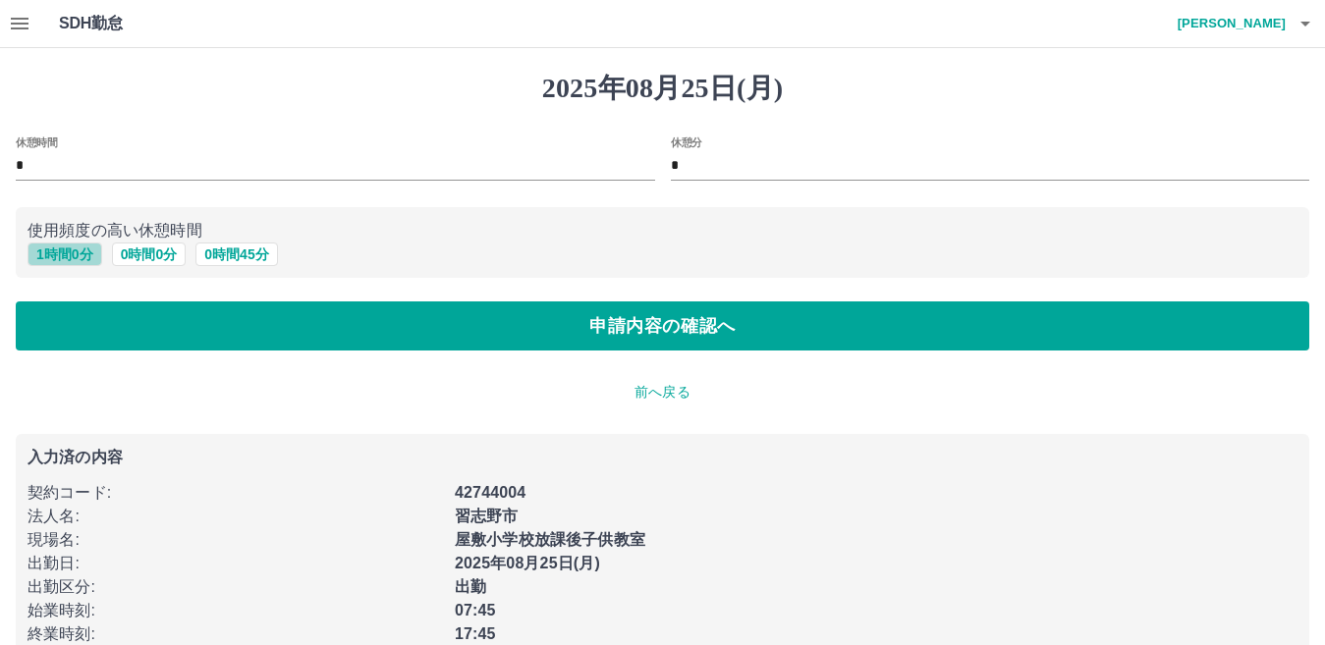
click at [78, 259] on button "1 時間 0 分" at bounding box center [65, 255] width 75 height 24
type input "*"
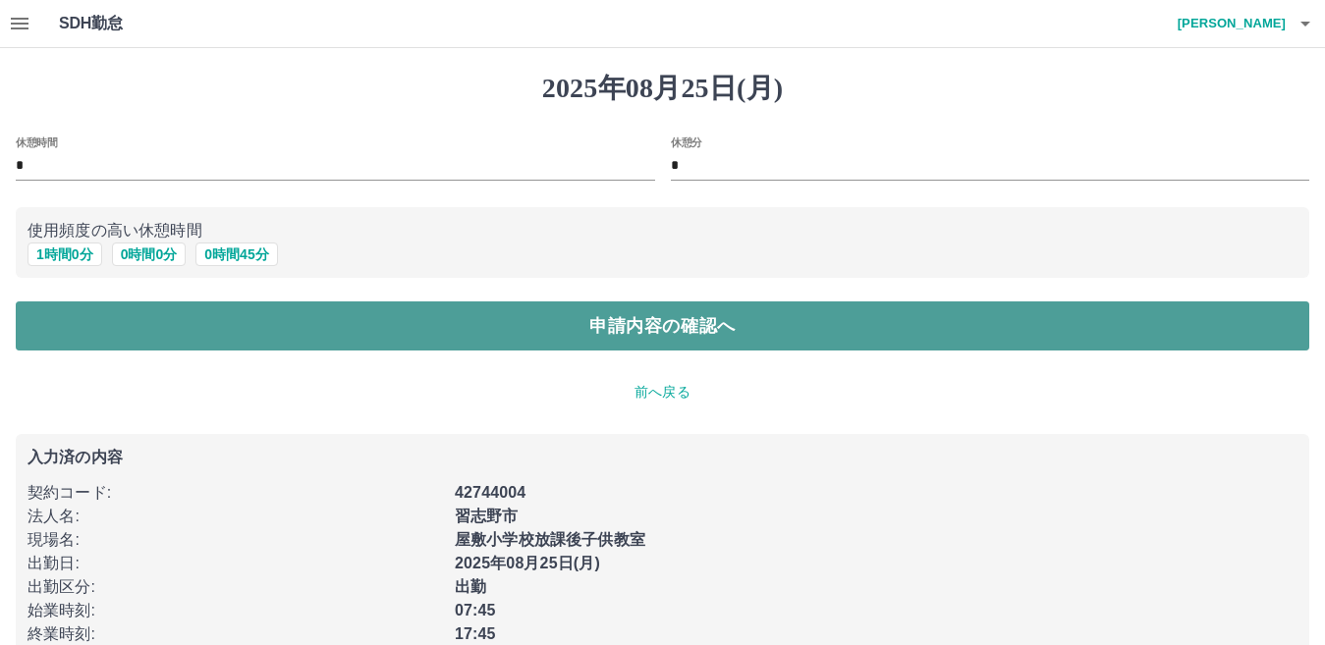
click at [115, 309] on button "申請内容の確認へ" at bounding box center [663, 326] width 1294 height 49
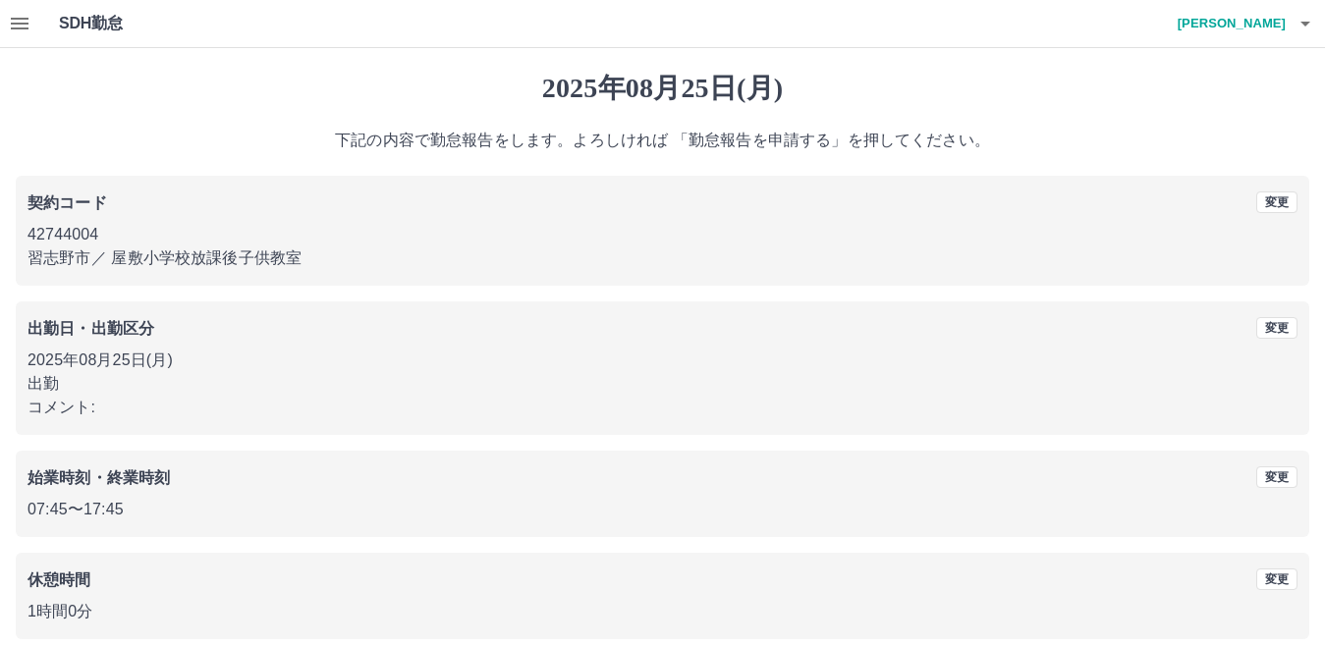
scroll to position [90, 0]
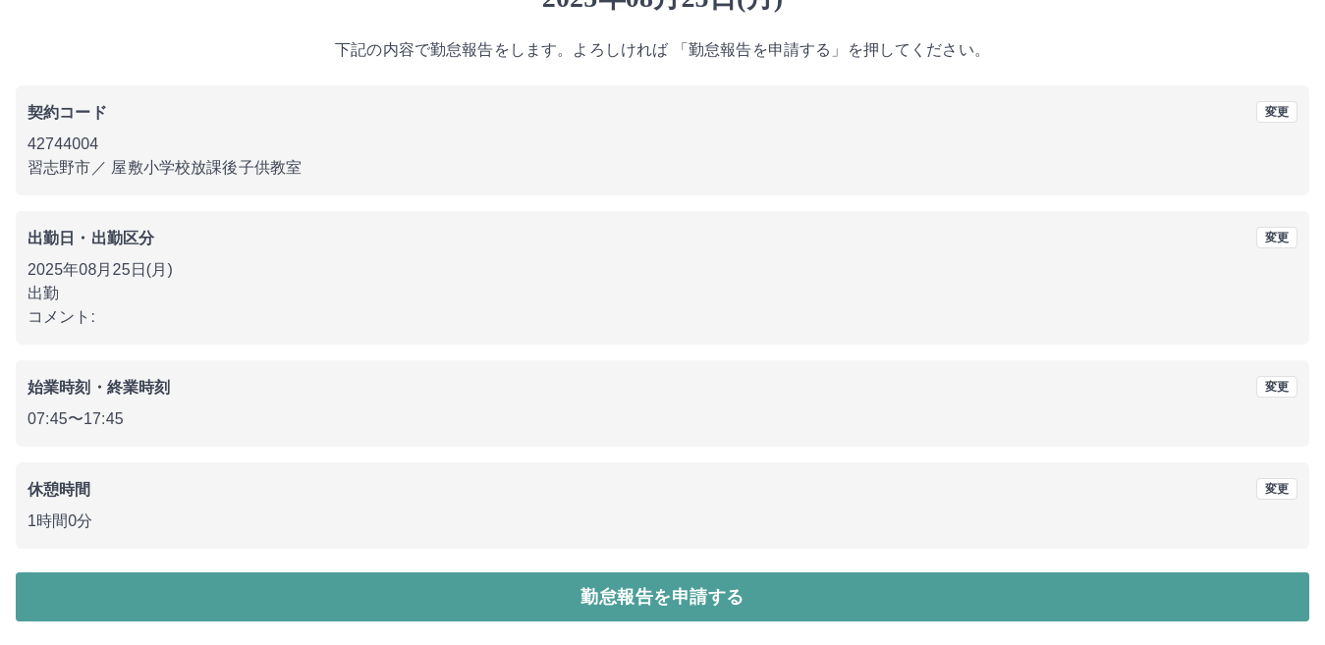
click at [651, 587] on button "勤怠報告を申請する" at bounding box center [663, 597] width 1294 height 49
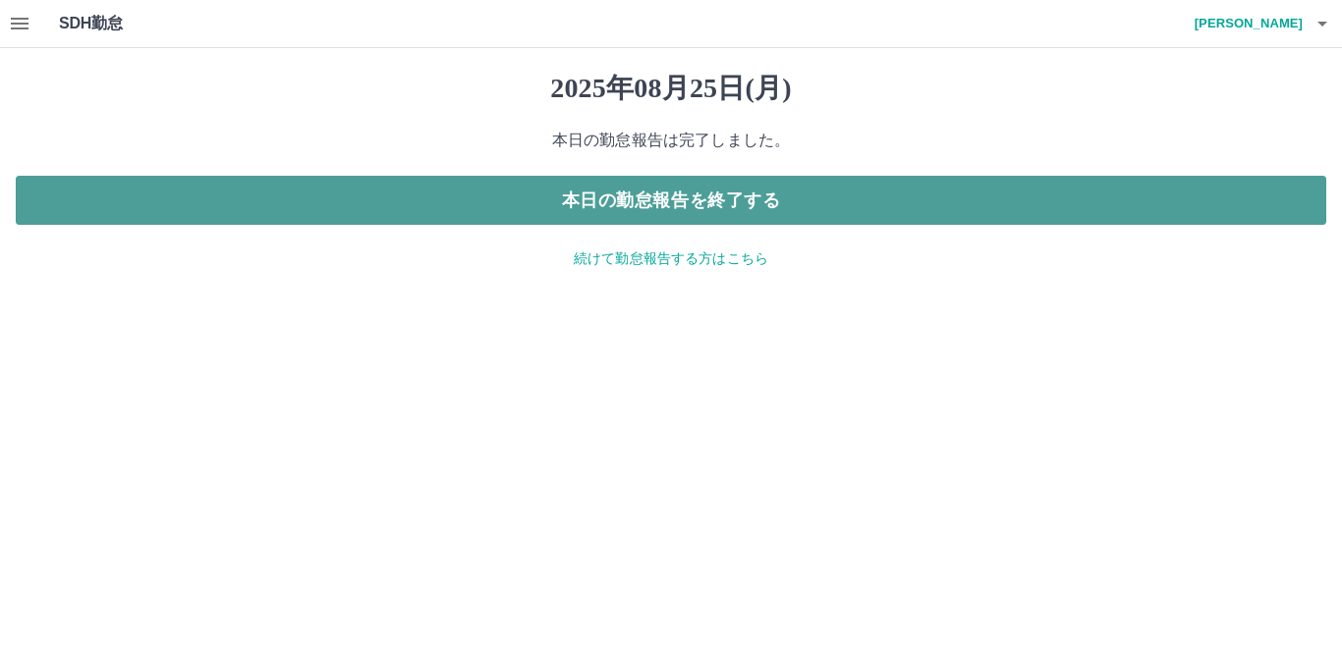
click at [655, 201] on button "本日の勤怠報告を終了する" at bounding box center [671, 200] width 1310 height 49
